Goal: Task Accomplishment & Management: Use online tool/utility

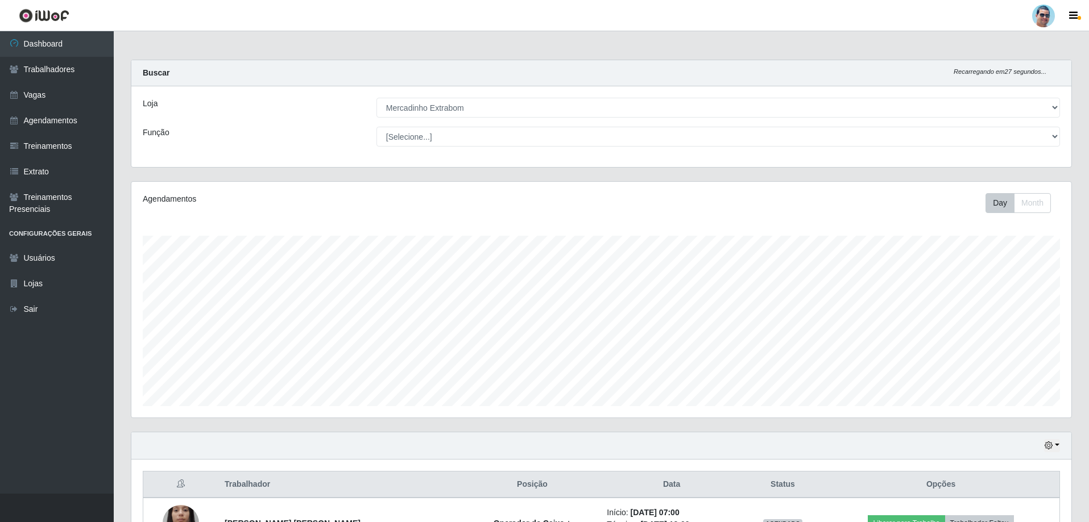
select select "175"
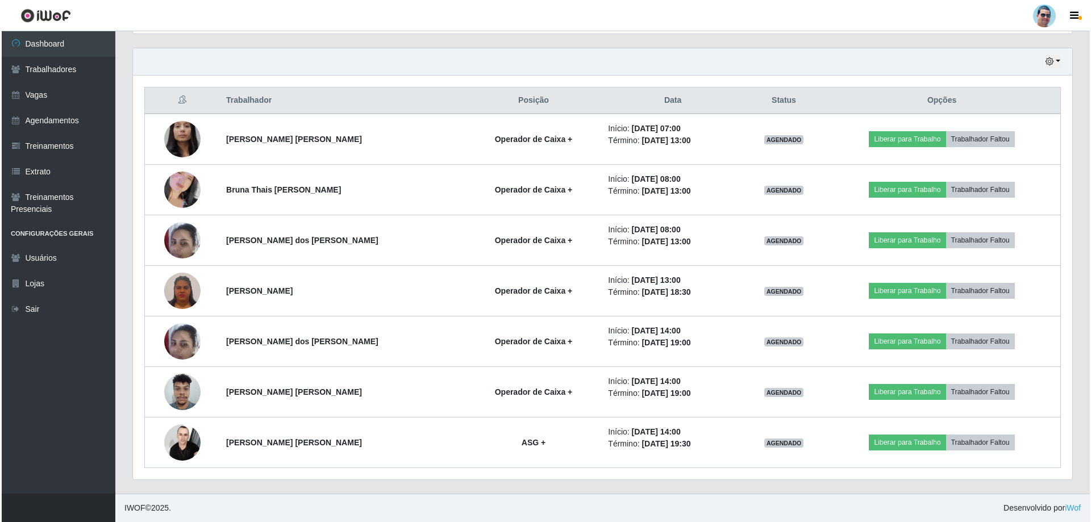
scroll to position [236, 940]
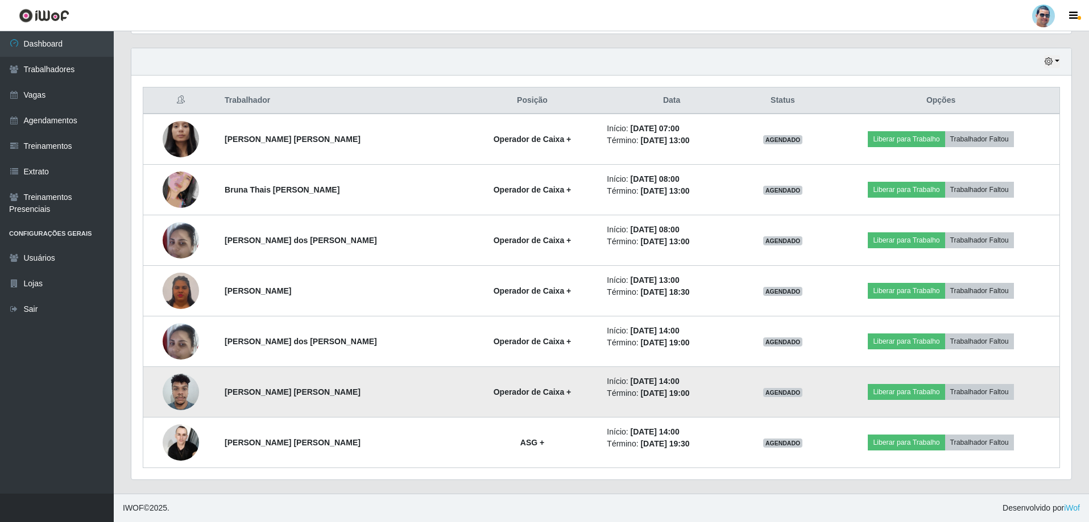
click at [187, 388] on img at bounding box center [181, 392] width 36 height 48
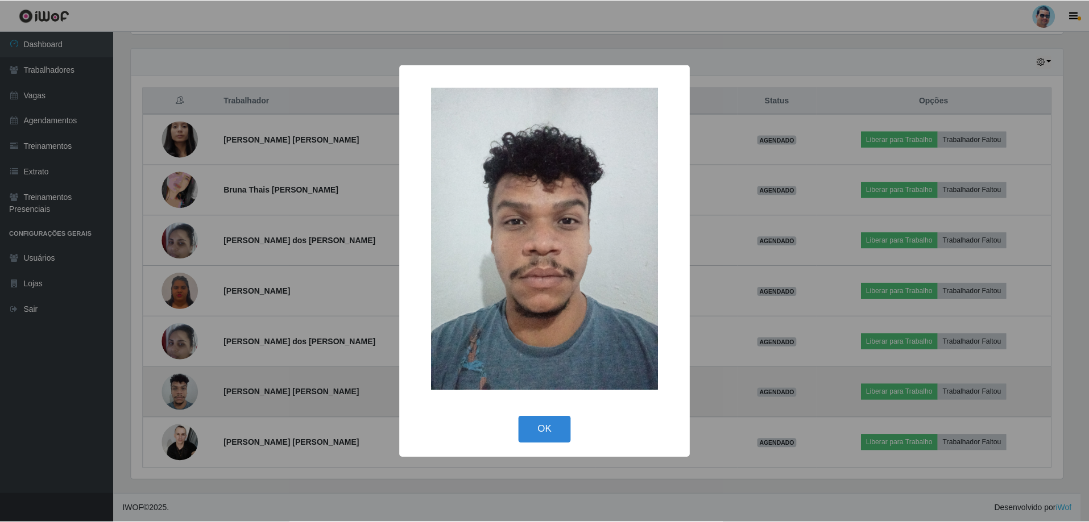
scroll to position [236, 934]
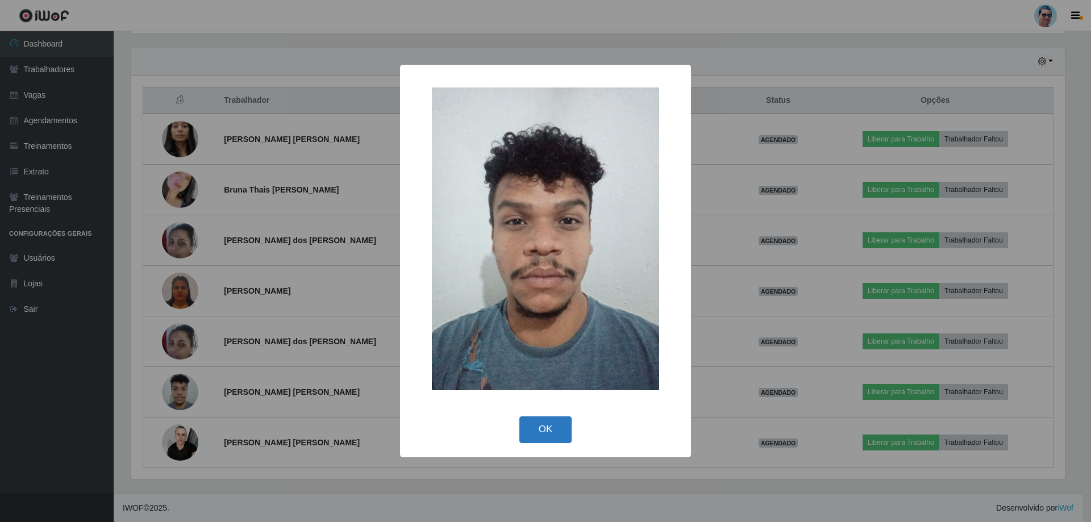
click at [531, 424] on button "OK" at bounding box center [546, 430] width 53 height 27
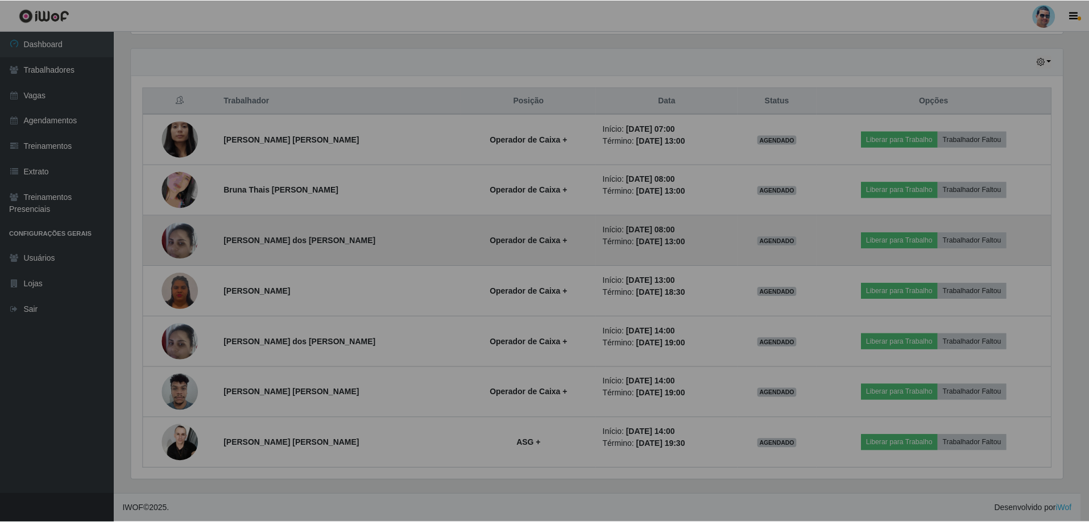
scroll to position [236, 940]
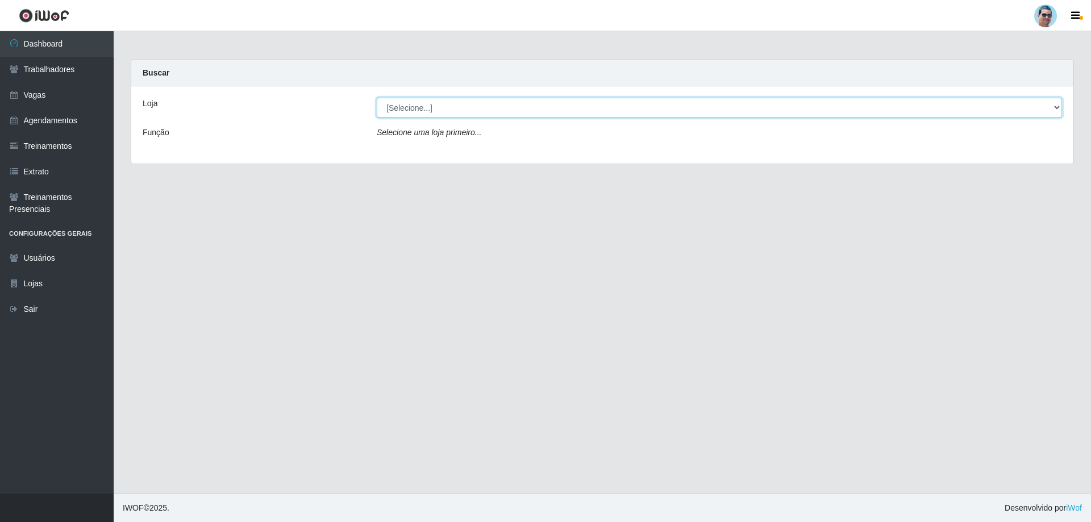
click at [521, 117] on select "[Selecione...] Mercadinho Extrabom" at bounding box center [720, 108] width 686 height 20
select select "175"
click at [377, 98] on select "[Selecione...] Mercadinho Extrabom" at bounding box center [720, 108] width 686 height 20
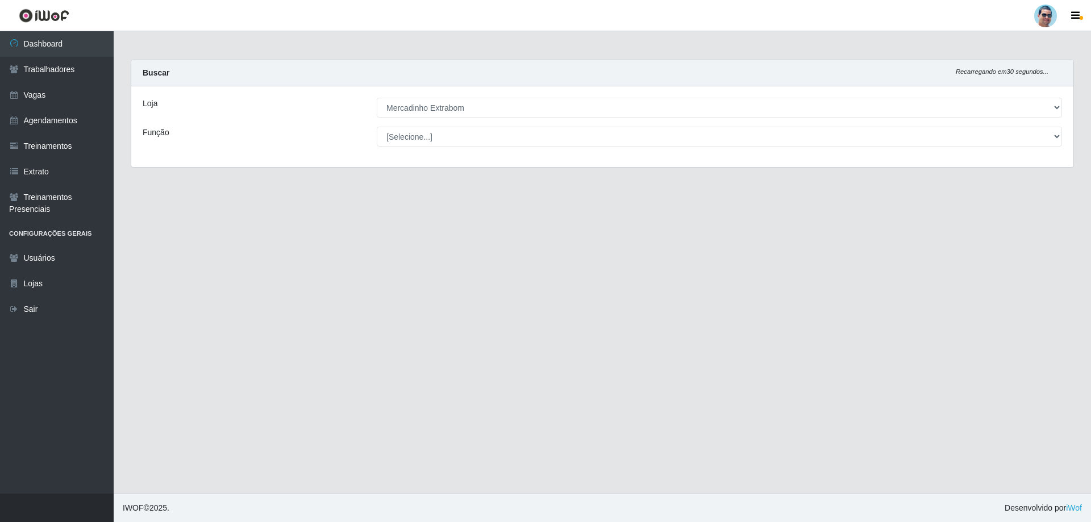
click at [482, 136] on select "[Selecione...] ASG ASG + ASG ++ Balconista Balconista + Balconista ++ Carregado…" at bounding box center [720, 137] width 686 height 20
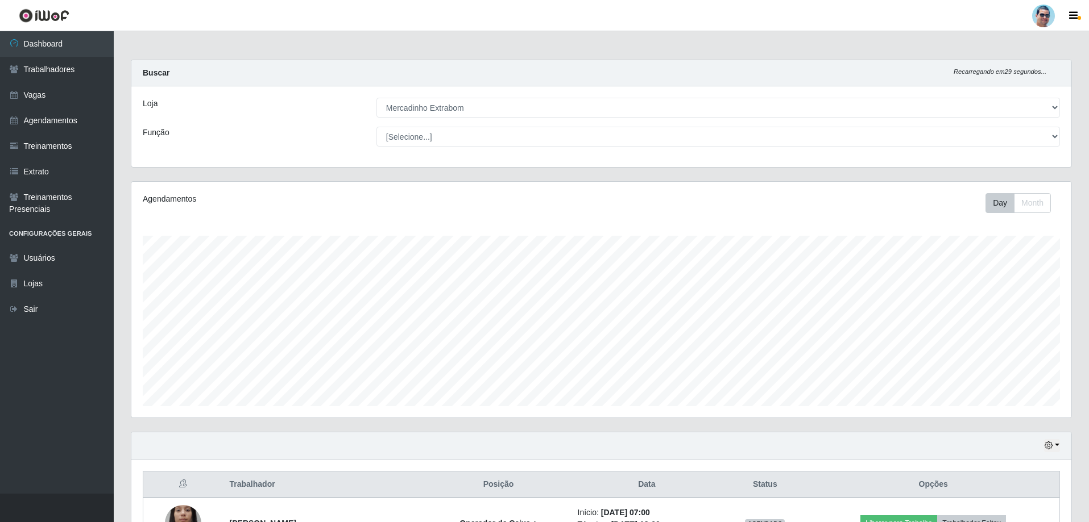
scroll to position [236, 940]
click at [330, 120] on div "Loja [Selecione...] Mercadinho Extrabom Função [Selecione...] ASG ASG + ASG ++ …" at bounding box center [601, 126] width 940 height 81
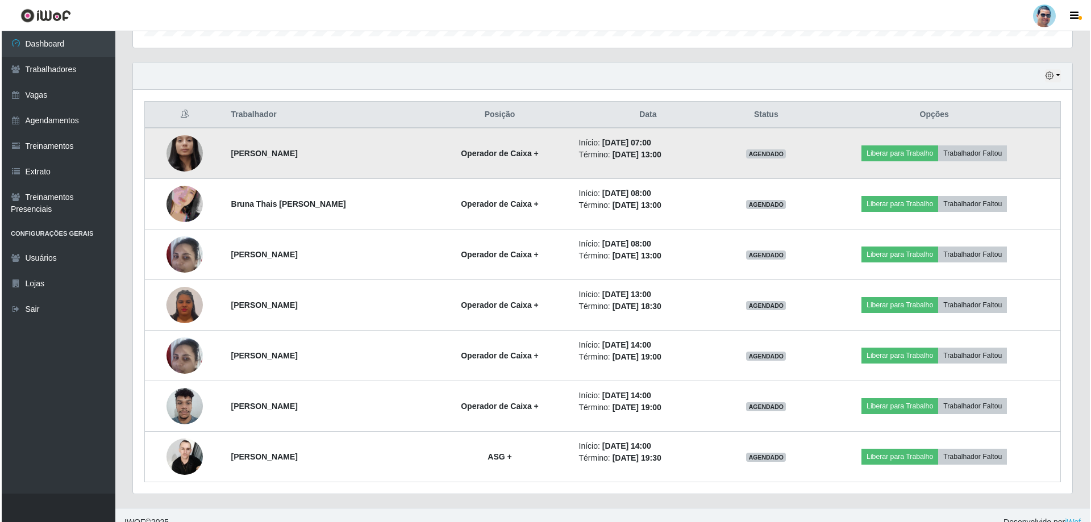
scroll to position [384, 0]
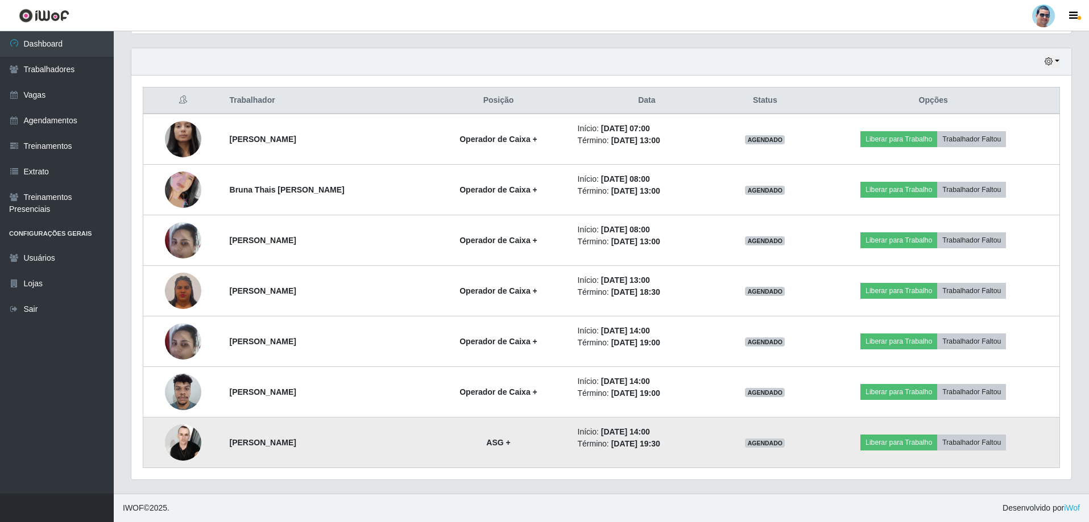
click at [178, 441] on img at bounding box center [183, 442] width 36 height 48
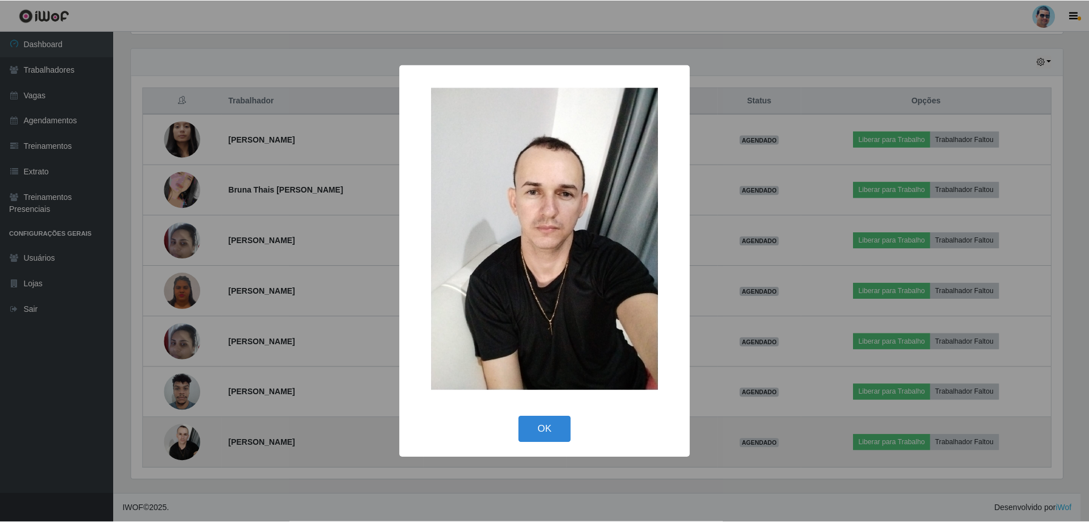
scroll to position [236, 934]
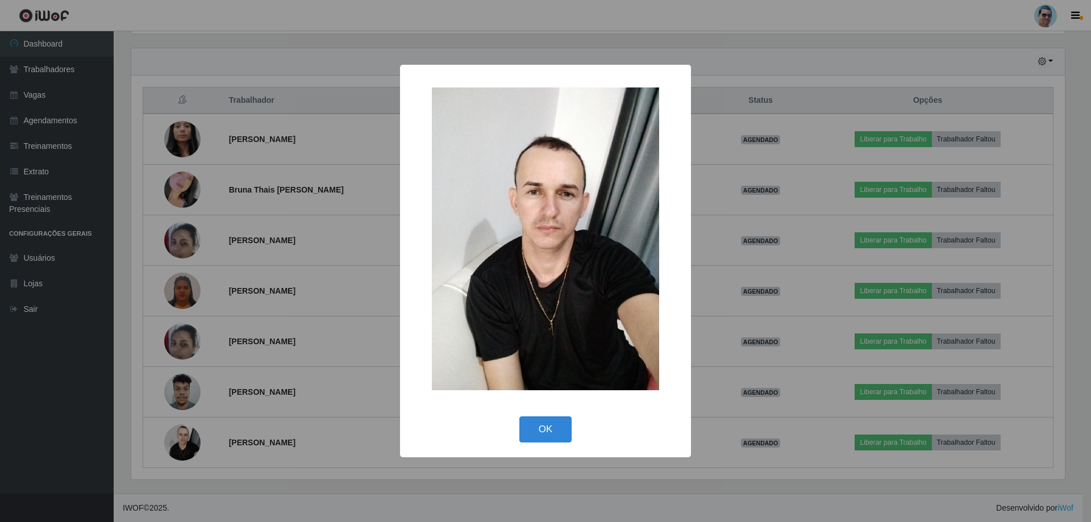
click at [413, 319] on div "×" at bounding box center [546, 239] width 268 height 326
click at [522, 423] on button "OK" at bounding box center [546, 430] width 53 height 27
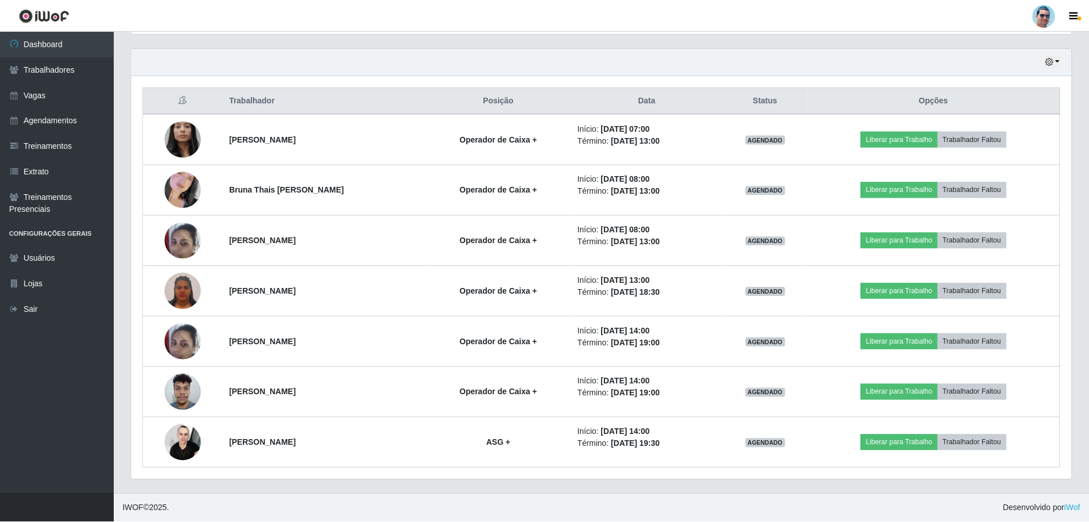
scroll to position [236, 940]
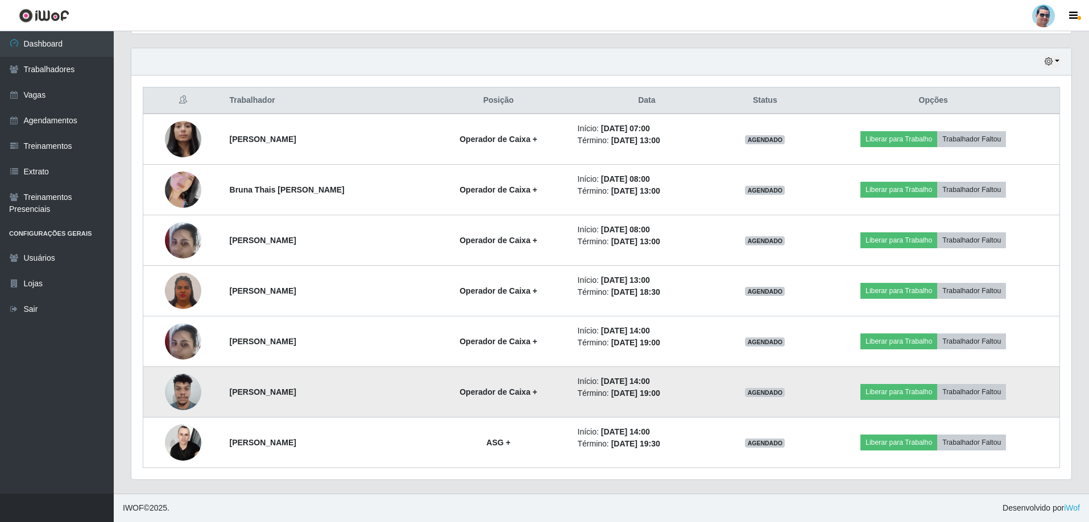
click at [189, 384] on img at bounding box center [183, 392] width 36 height 48
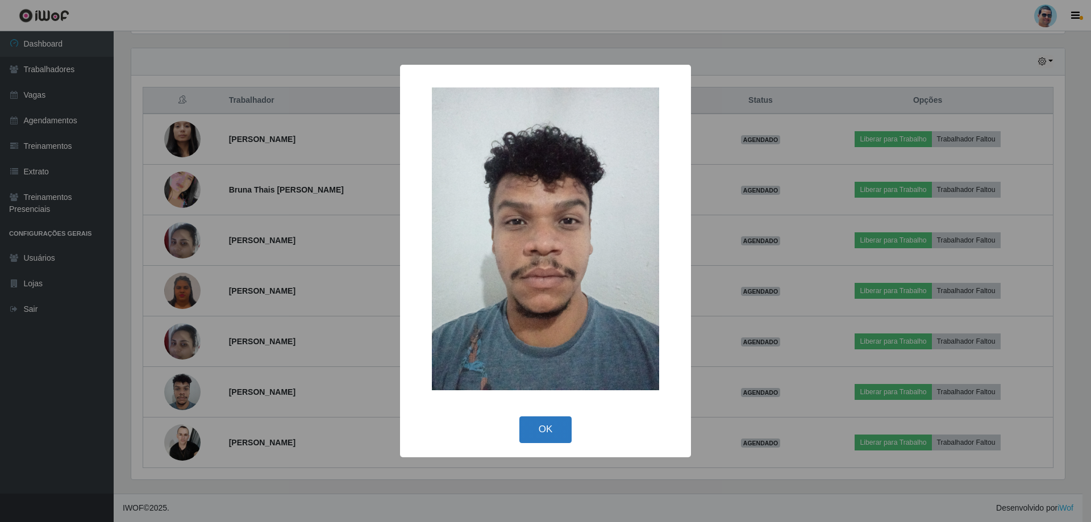
click at [559, 431] on button "OK" at bounding box center [546, 430] width 53 height 27
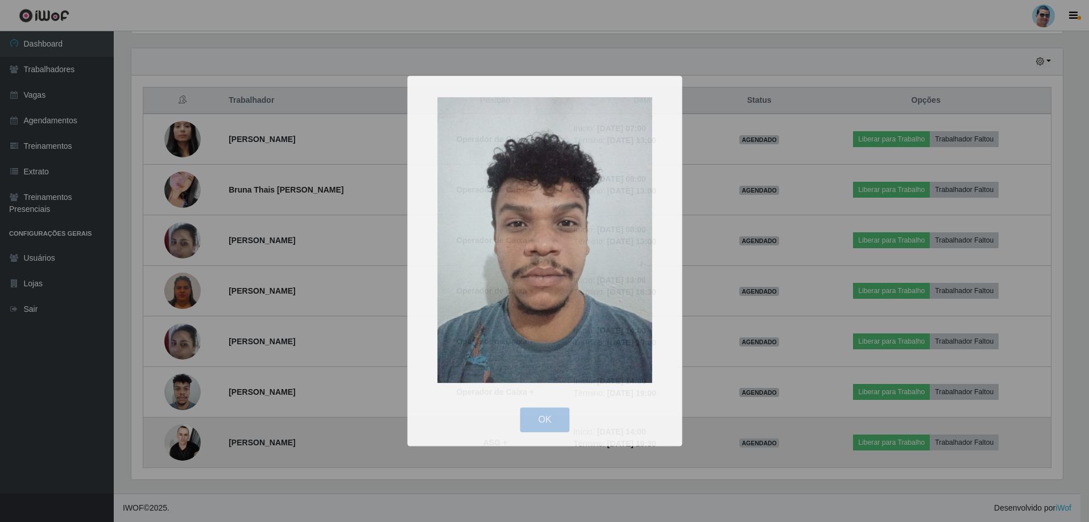
scroll to position [236, 940]
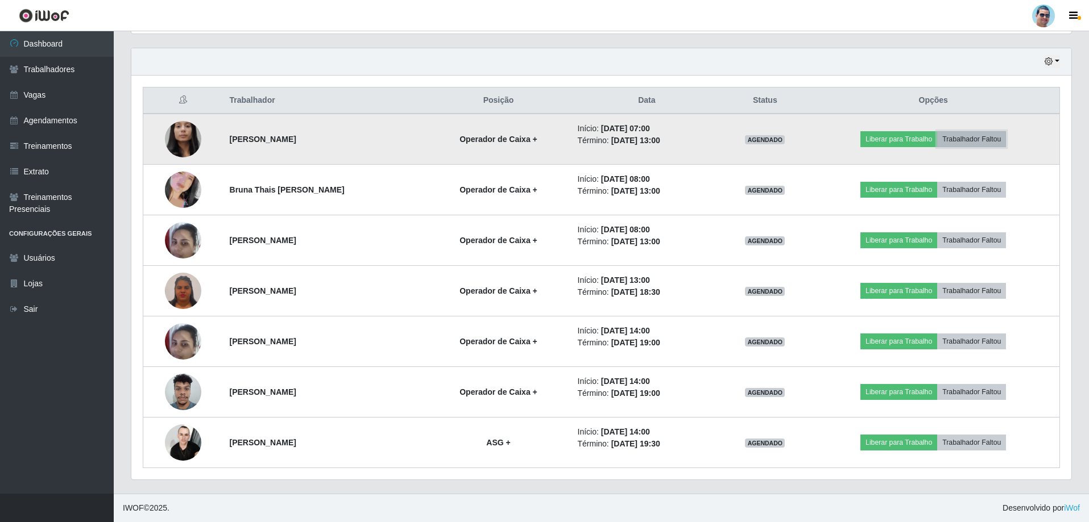
click at [972, 134] on button "Trabalhador Faltou" at bounding box center [971, 139] width 69 height 16
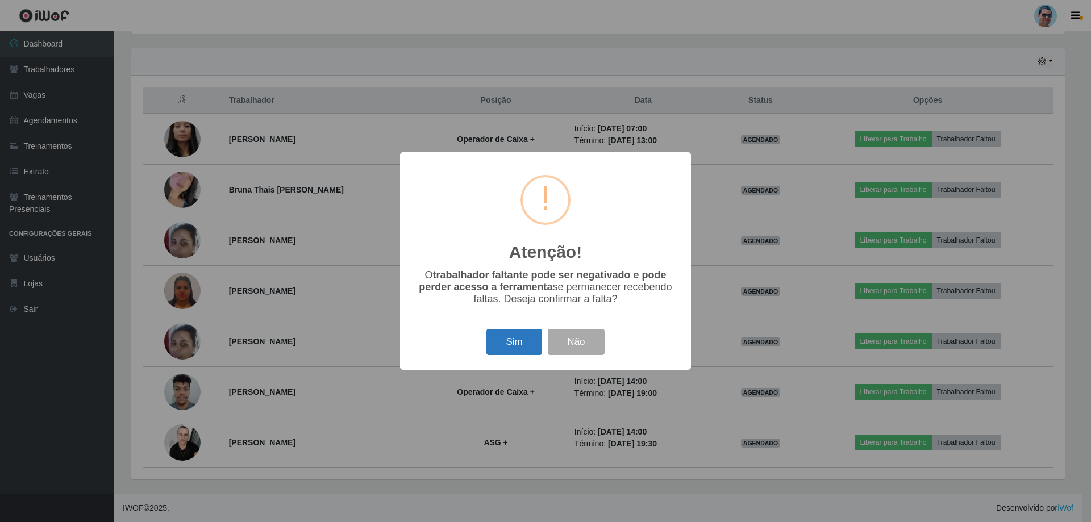
click at [526, 339] on button "Sim" at bounding box center [514, 342] width 55 height 27
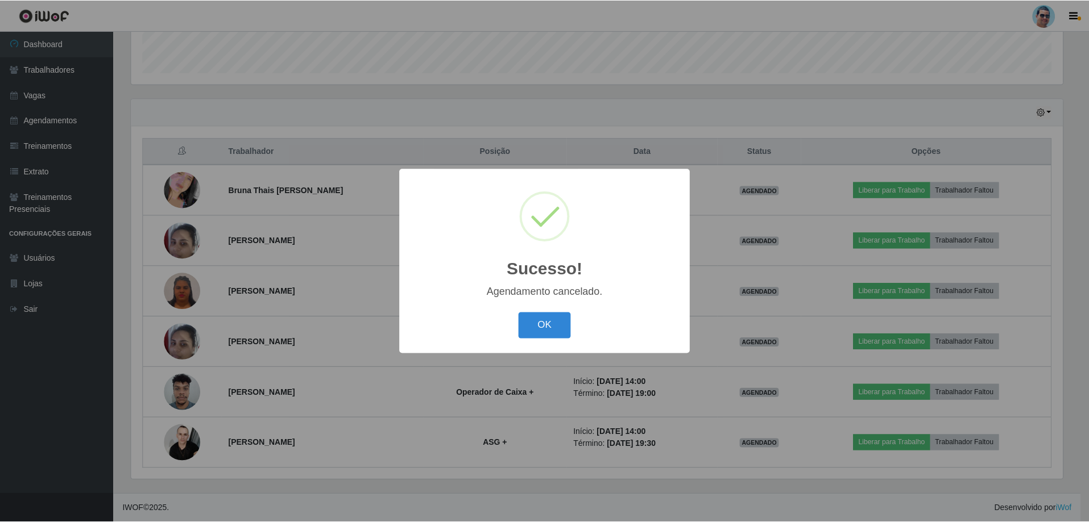
scroll to position [334, 0]
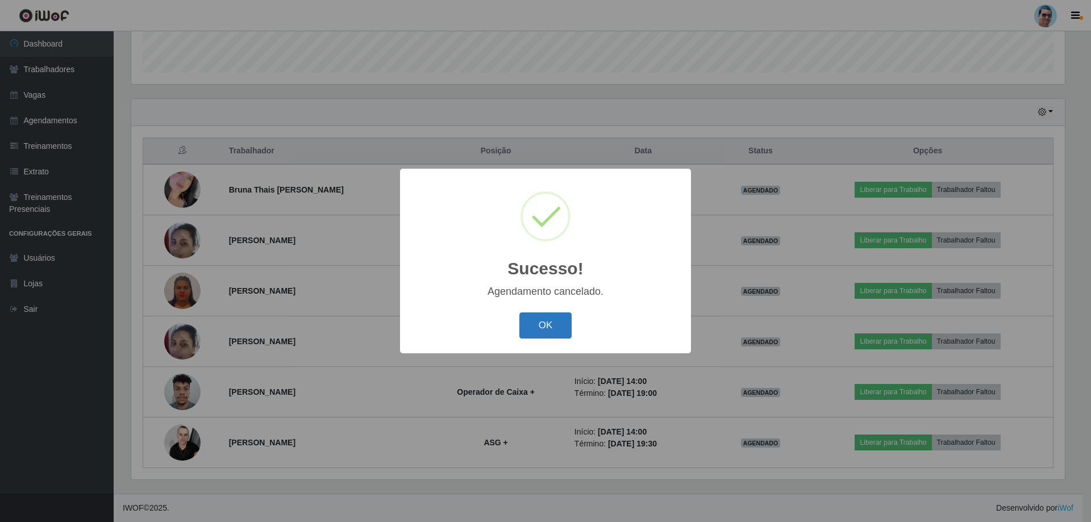
click at [537, 329] on button "OK" at bounding box center [546, 326] width 53 height 27
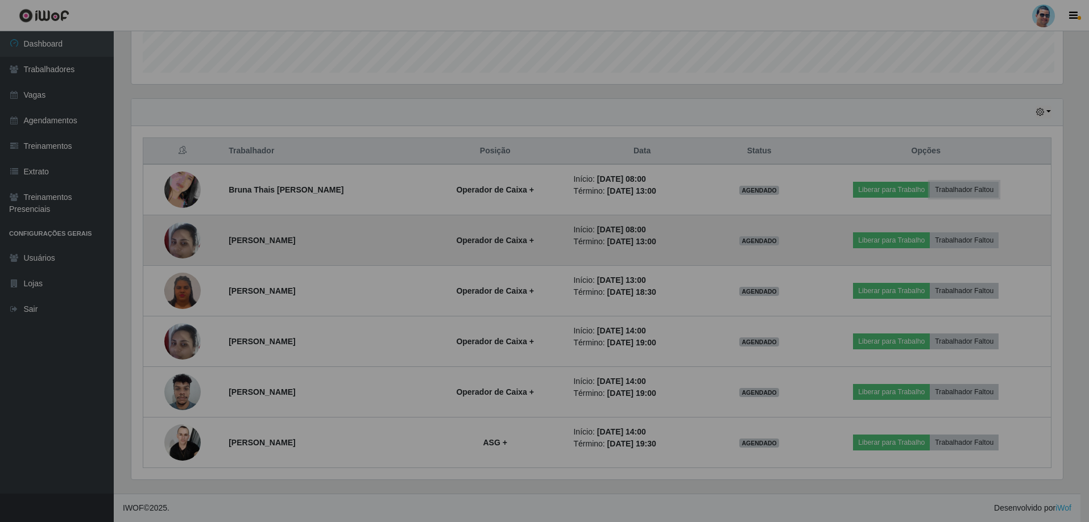
scroll to position [236, 940]
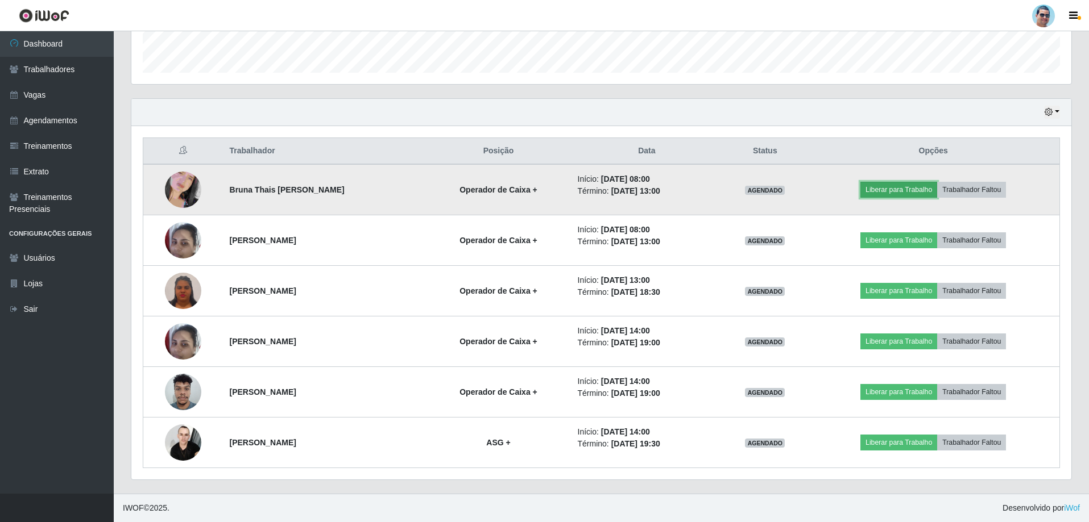
click at [899, 192] on button "Liberar para Trabalho" at bounding box center [898, 190] width 77 height 16
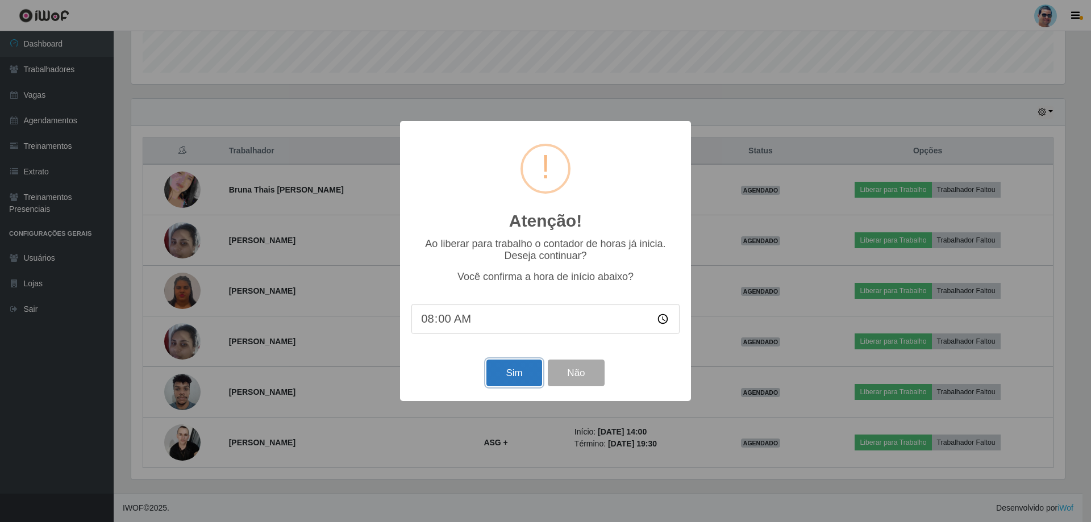
click at [514, 368] on button "Sim" at bounding box center [514, 373] width 55 height 27
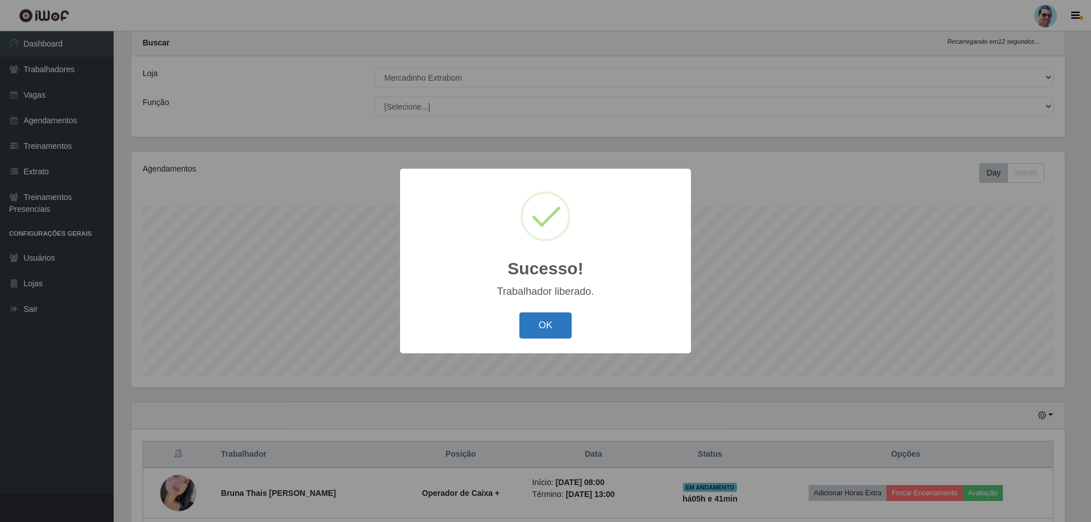
click at [568, 335] on button "OK" at bounding box center [546, 326] width 53 height 27
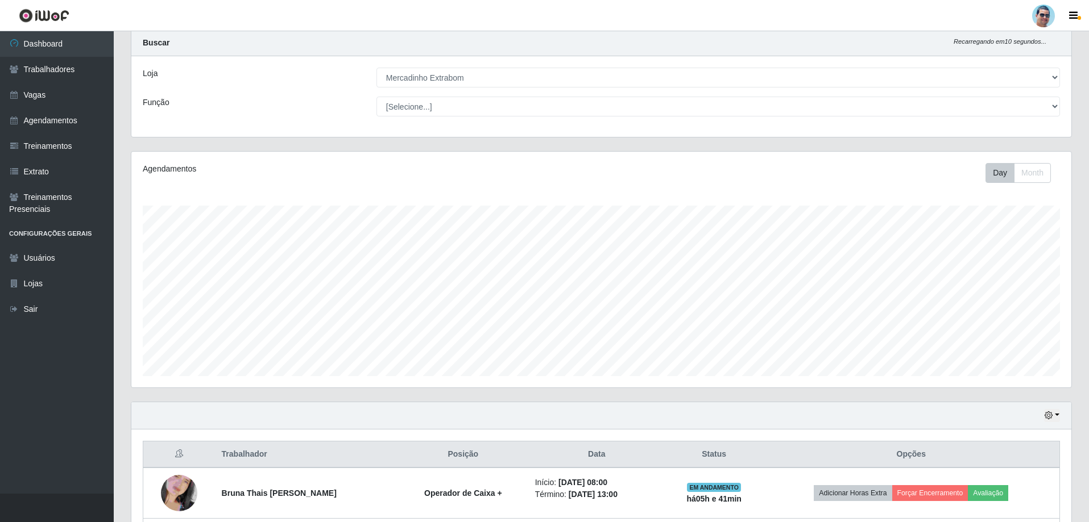
scroll to position [0, 0]
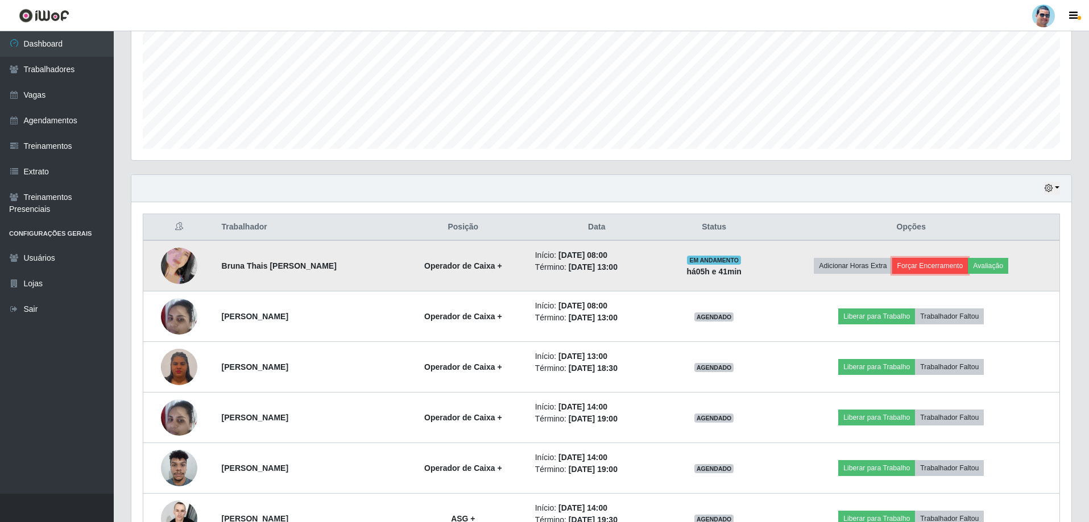
click at [916, 261] on button "Forçar Encerramento" at bounding box center [930, 266] width 76 height 16
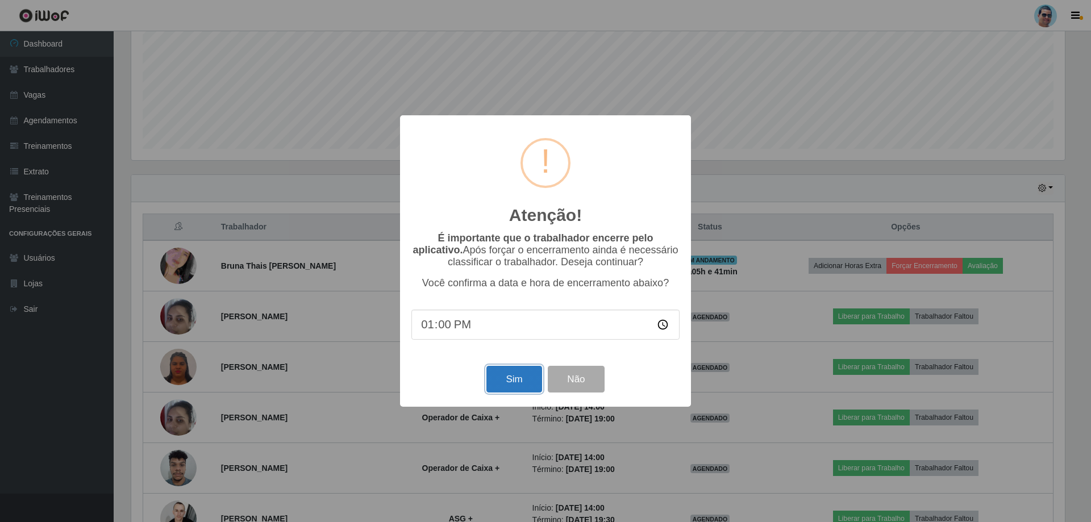
click at [502, 388] on button "Sim" at bounding box center [514, 379] width 55 height 27
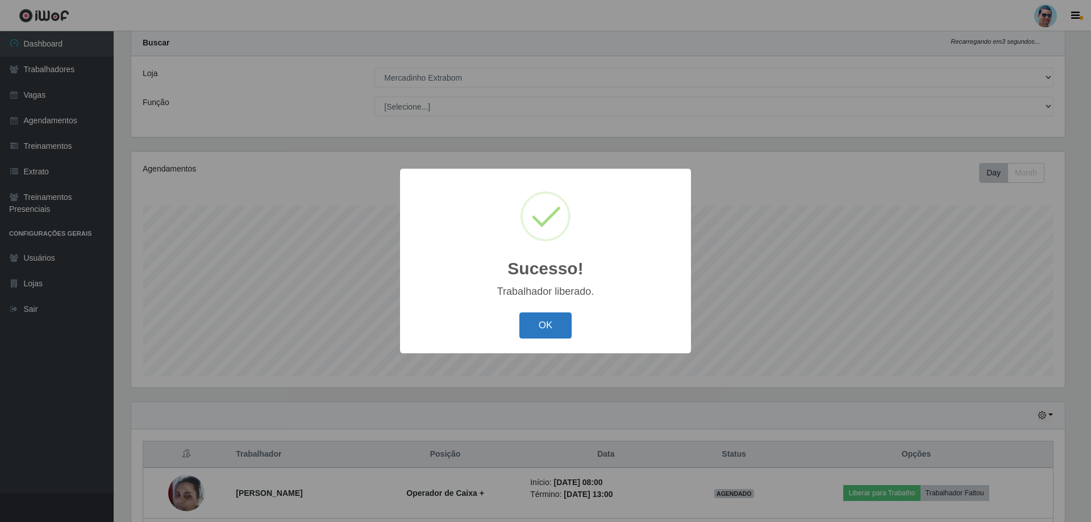
click at [553, 331] on button "OK" at bounding box center [546, 326] width 53 height 27
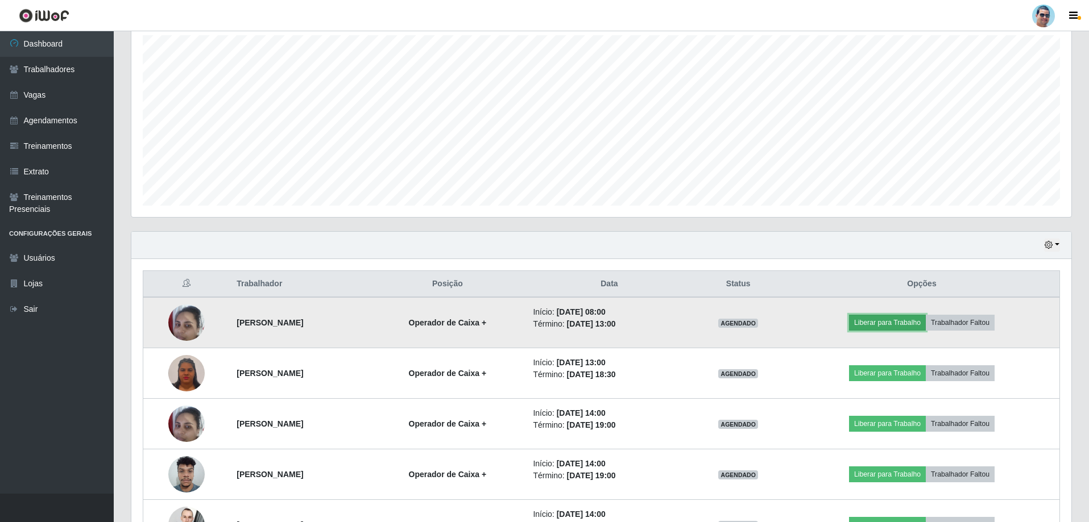
click at [904, 318] on button "Liberar para Trabalho" at bounding box center [887, 323] width 77 height 16
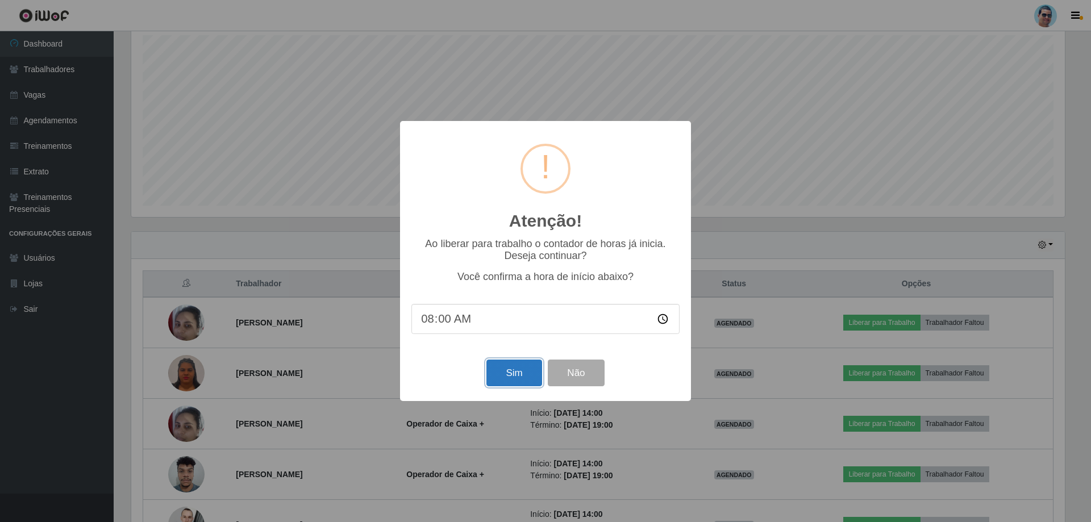
click at [513, 374] on button "Sim" at bounding box center [514, 373] width 55 height 27
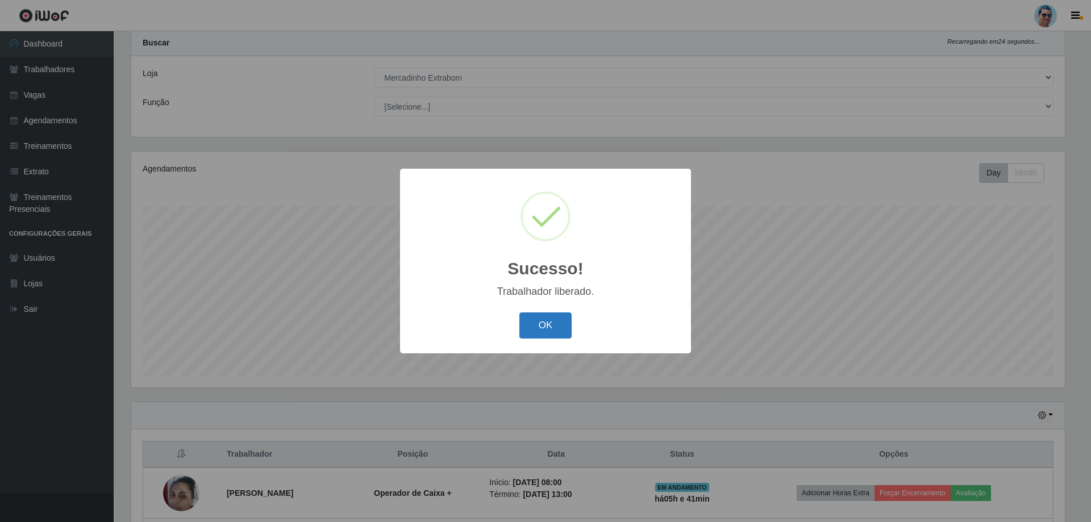
click at [560, 322] on button "OK" at bounding box center [546, 326] width 53 height 27
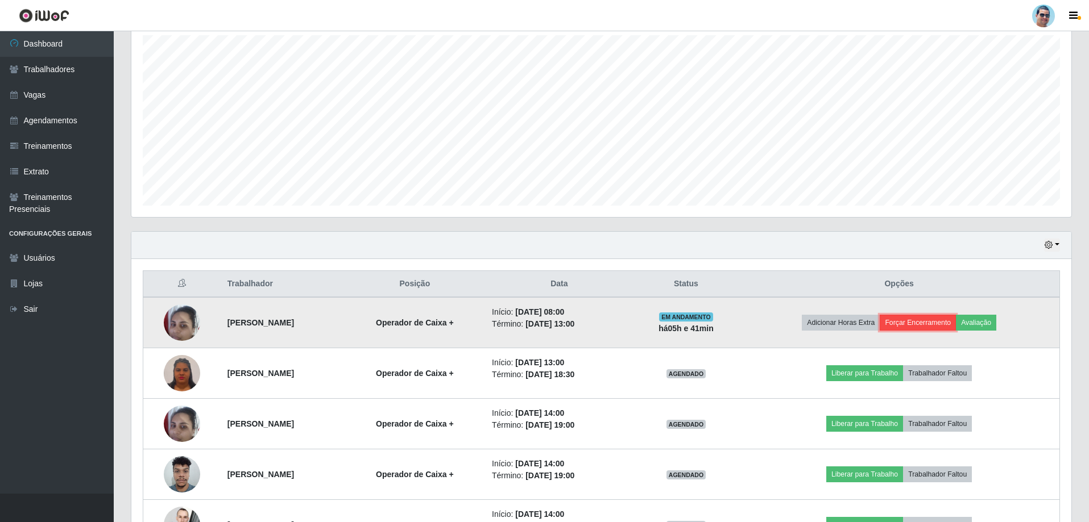
click at [945, 323] on button "Forçar Encerramento" at bounding box center [917, 323] width 76 height 16
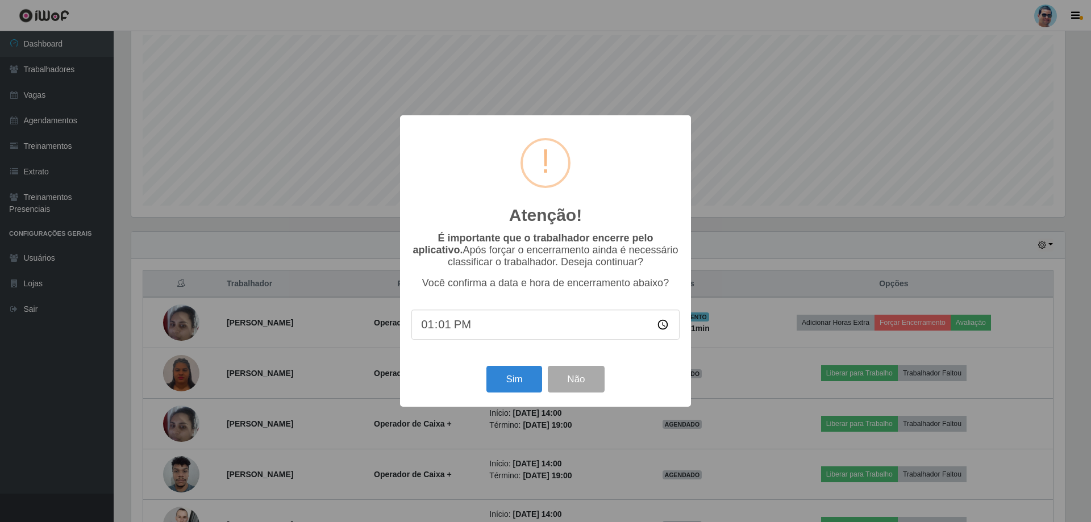
type input "13:10"
click at [505, 384] on button "Sim" at bounding box center [514, 379] width 55 height 27
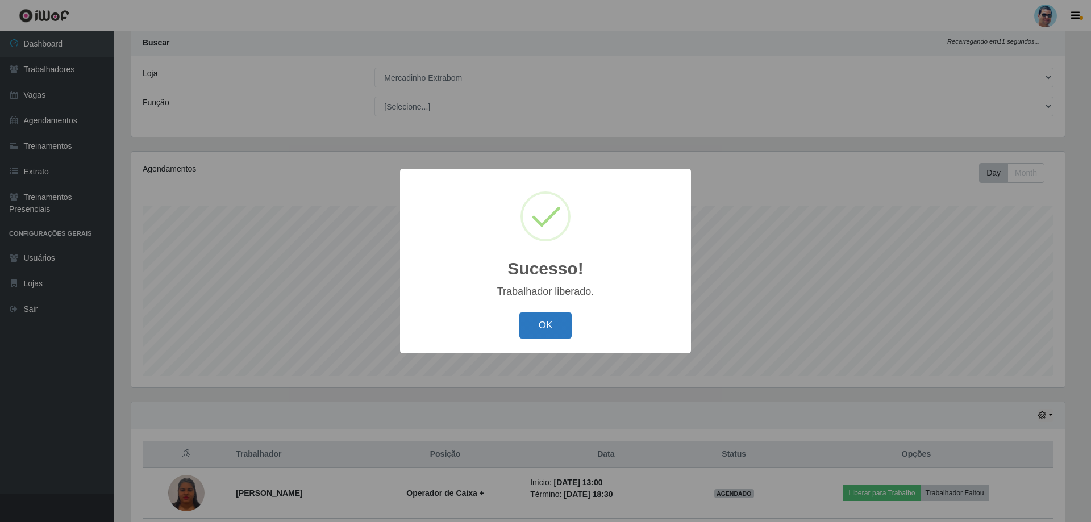
click at [551, 329] on button "OK" at bounding box center [546, 326] width 53 height 27
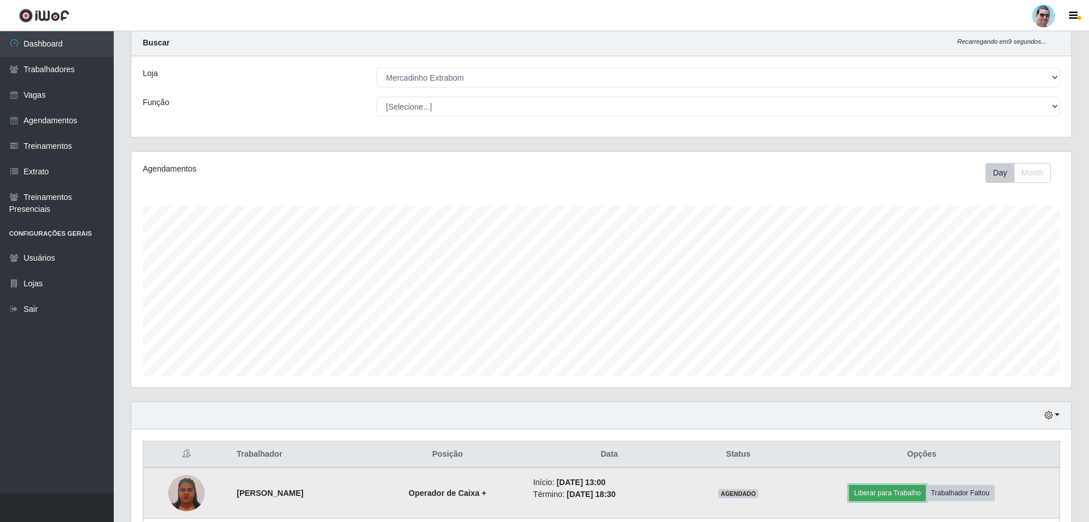
click at [915, 496] on button "Liberar para Trabalho" at bounding box center [887, 493] width 77 height 16
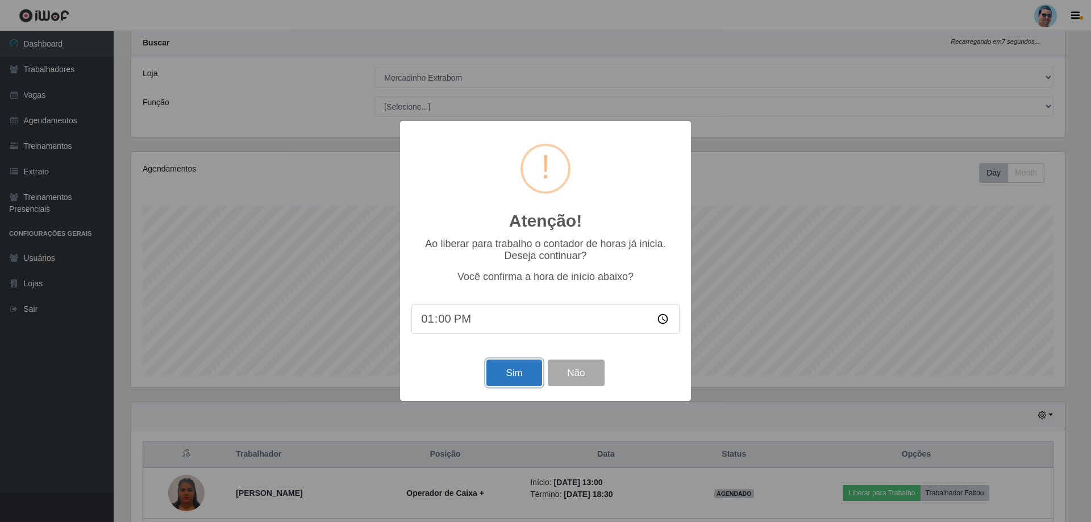
click at [510, 374] on button "Sim" at bounding box center [514, 373] width 55 height 27
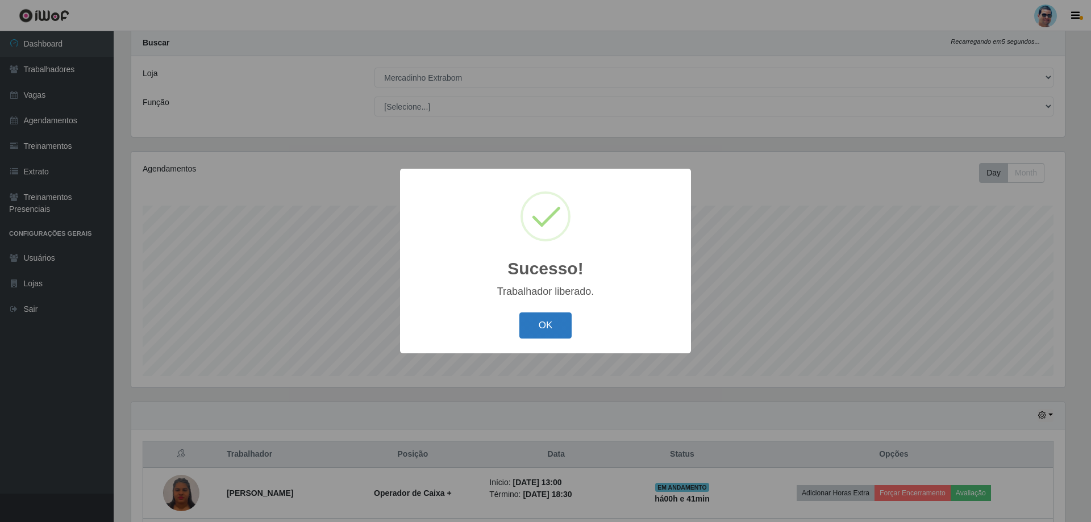
click at [544, 326] on button "OK" at bounding box center [546, 326] width 53 height 27
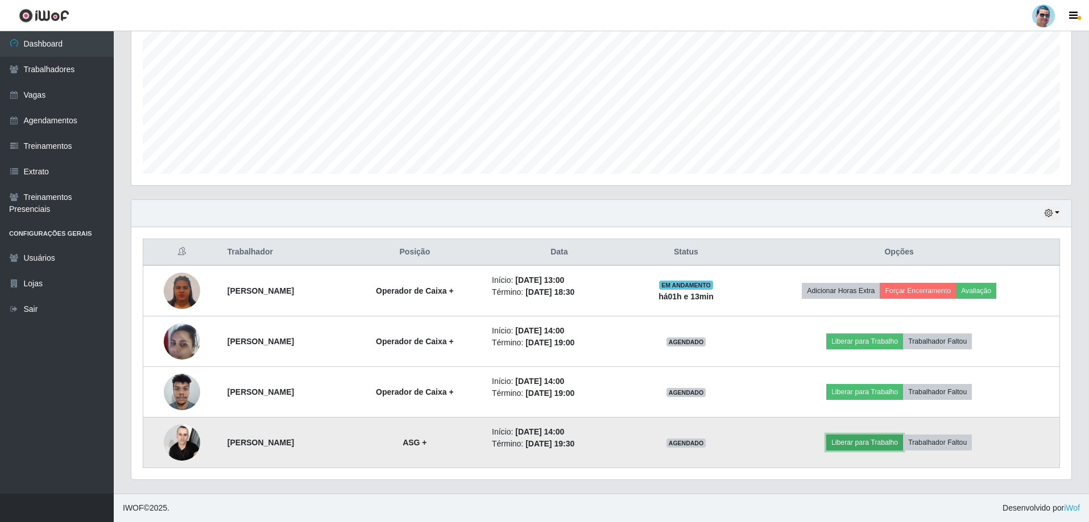
click at [866, 443] on button "Liberar para Trabalho" at bounding box center [864, 443] width 77 height 16
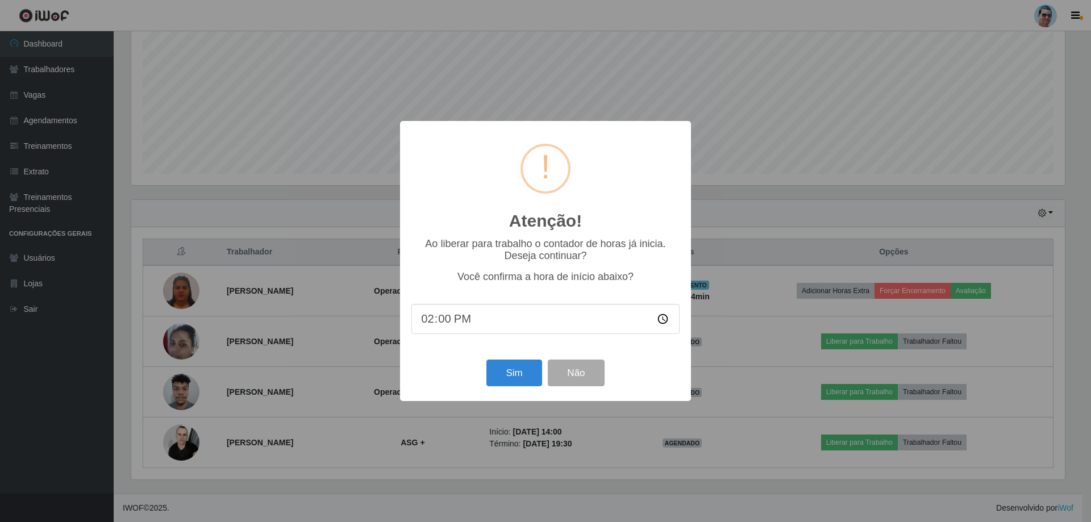
click at [441, 319] on input "14:00" at bounding box center [546, 319] width 268 height 30
type input "14:13"
click at [512, 368] on button "Sim" at bounding box center [514, 373] width 55 height 27
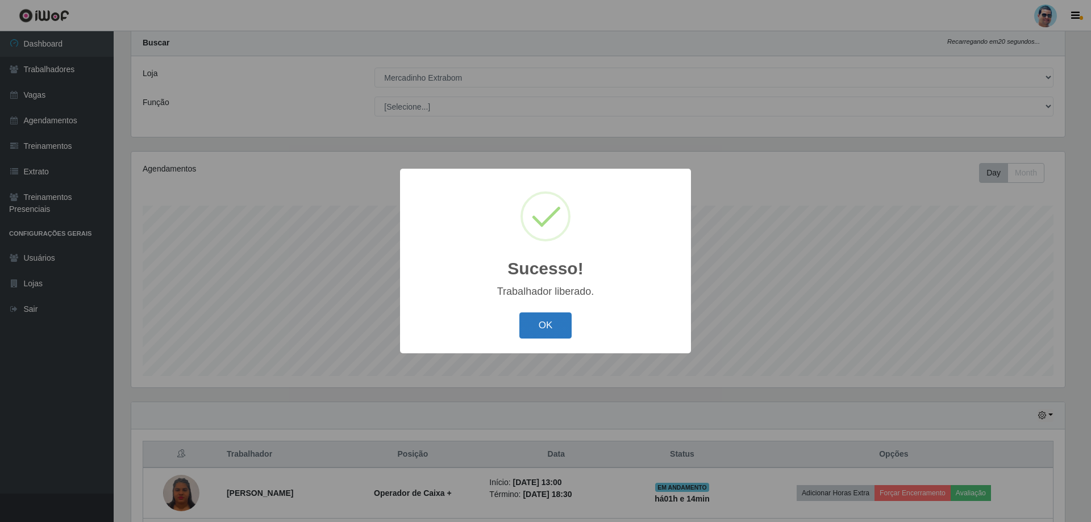
click at [533, 333] on button "OK" at bounding box center [546, 326] width 53 height 27
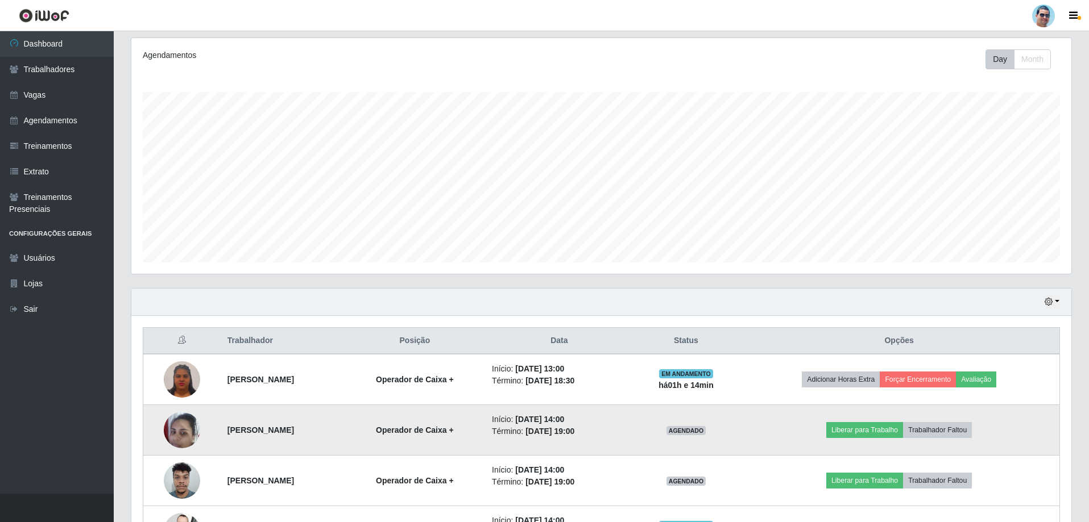
scroll to position [232, 0]
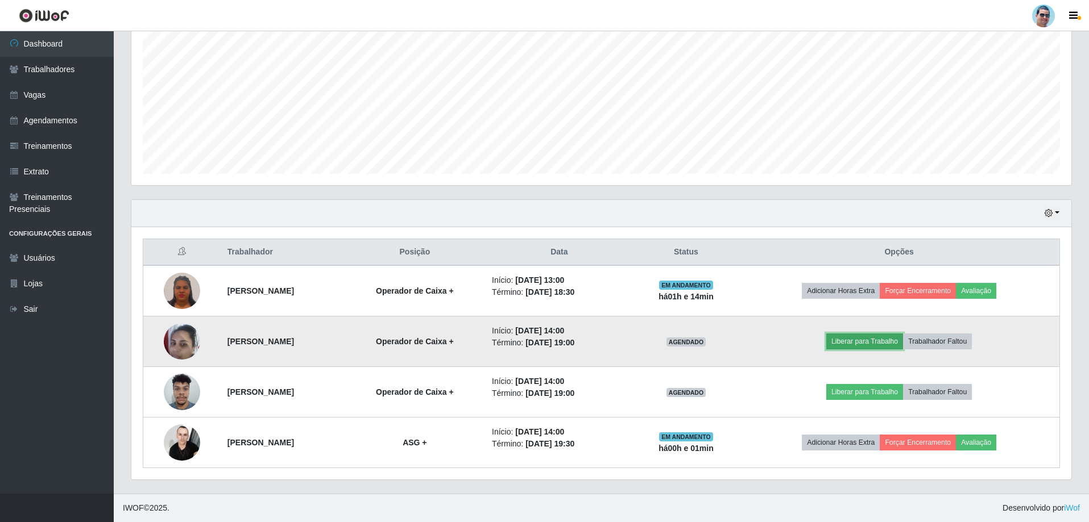
click at [886, 340] on button "Liberar para Trabalho" at bounding box center [864, 342] width 77 height 16
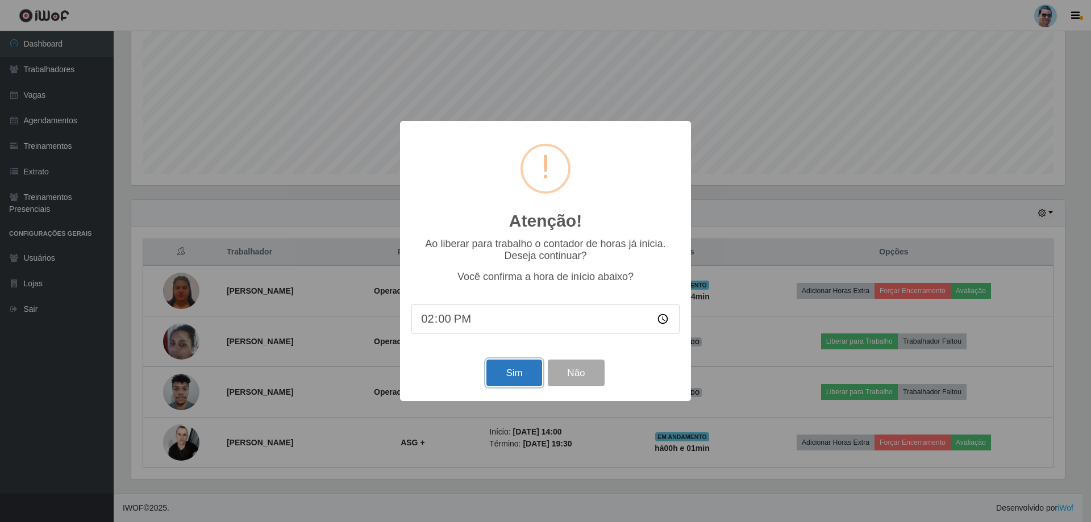
click at [504, 380] on button "Sim" at bounding box center [514, 373] width 55 height 27
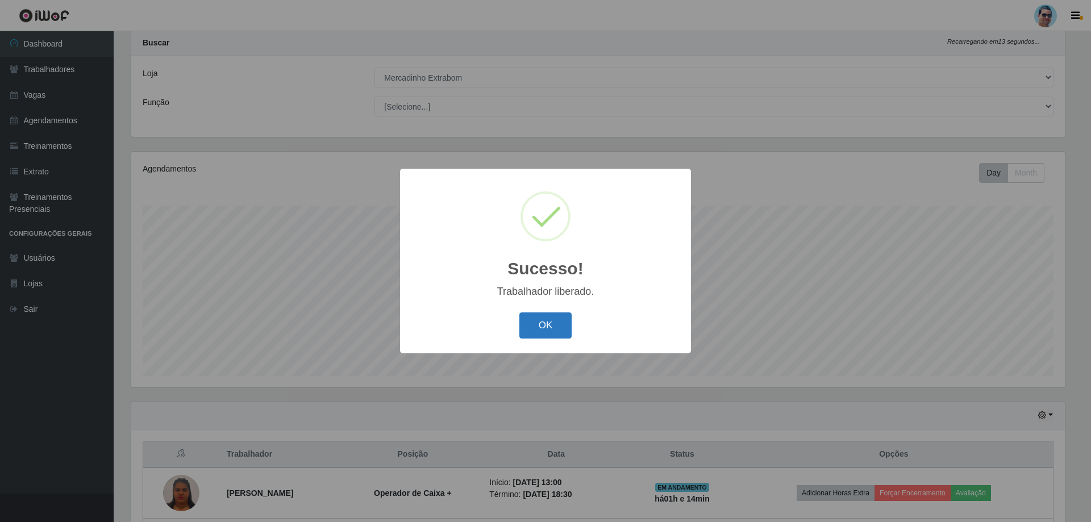
click at [556, 327] on button "OK" at bounding box center [546, 326] width 53 height 27
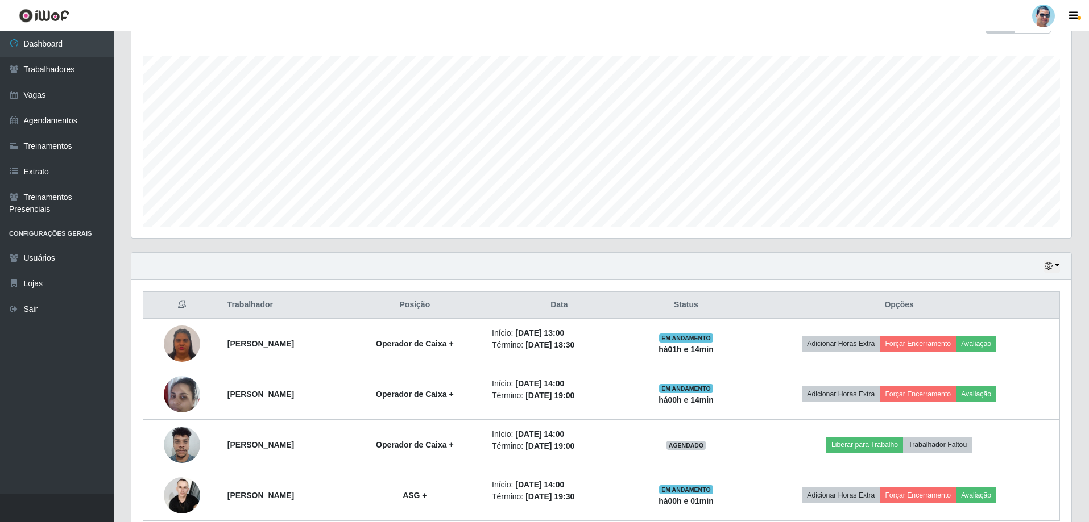
scroll to position [232, 0]
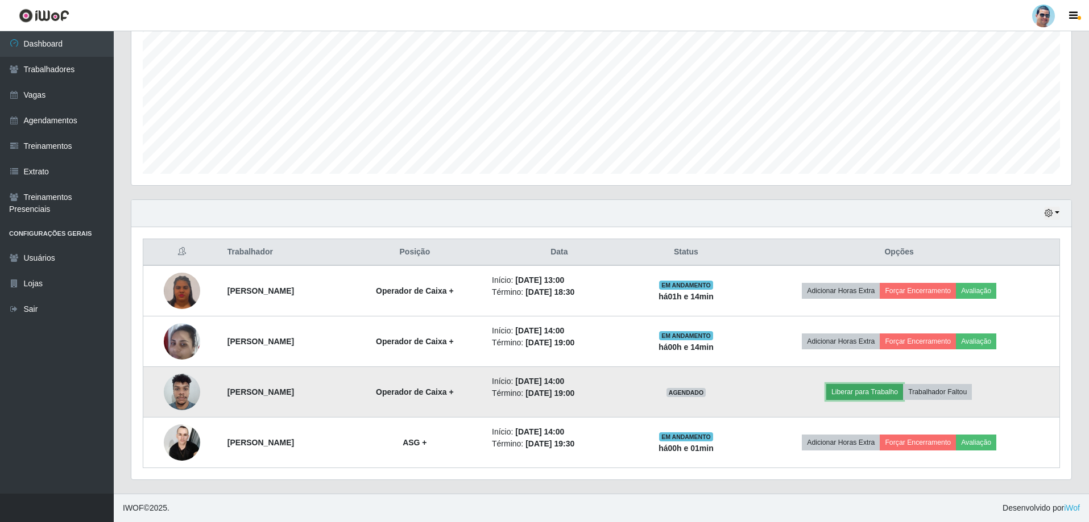
click at [871, 395] on button "Liberar para Trabalho" at bounding box center [864, 392] width 77 height 16
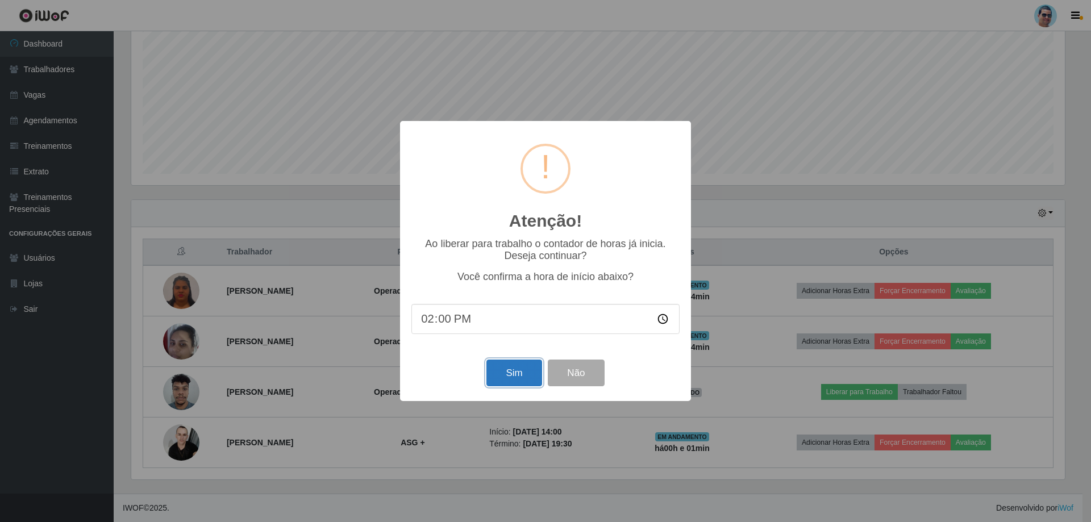
click at [519, 372] on button "Sim" at bounding box center [514, 373] width 55 height 27
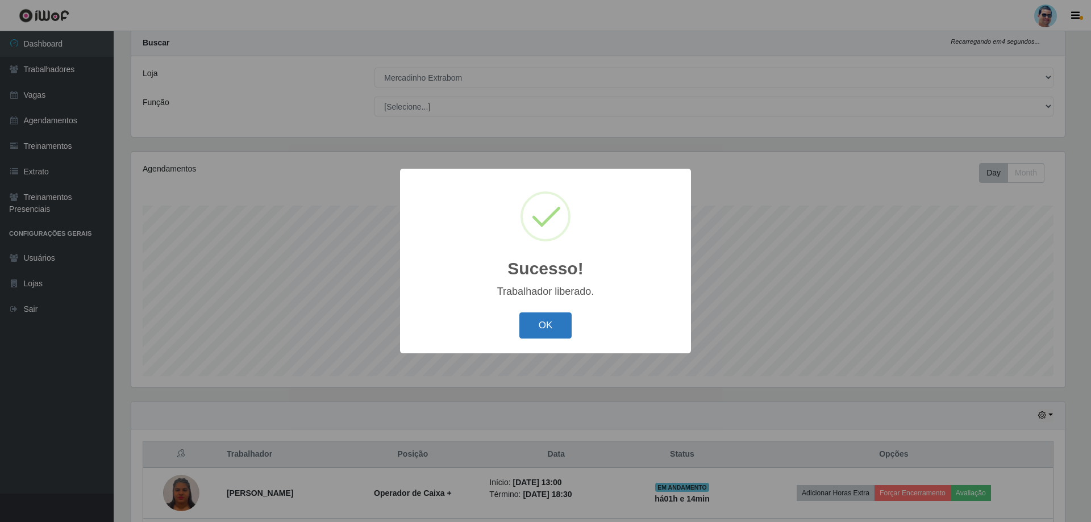
click at [550, 325] on button "OK" at bounding box center [546, 326] width 53 height 27
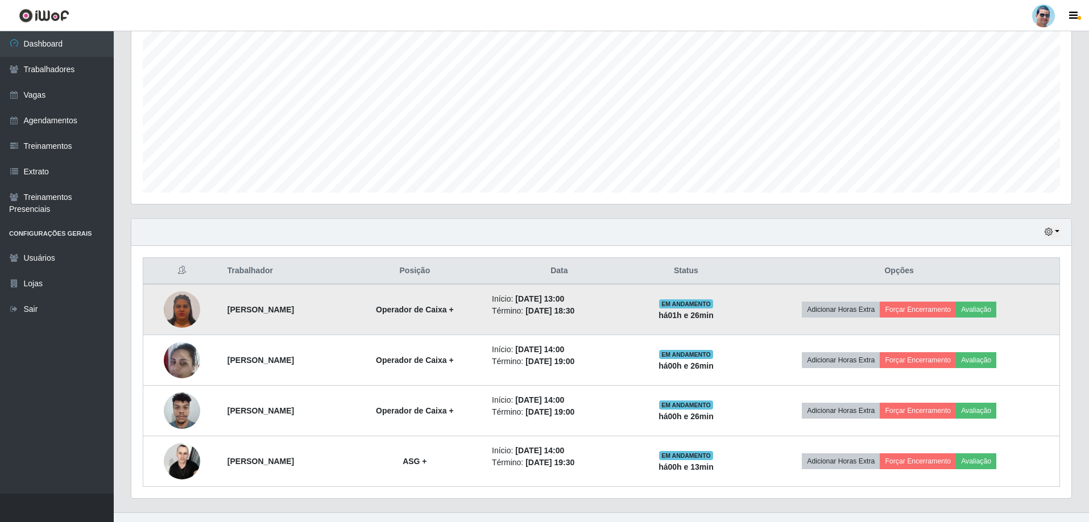
scroll to position [232, 0]
